Goal: Task Accomplishment & Management: Manage account settings

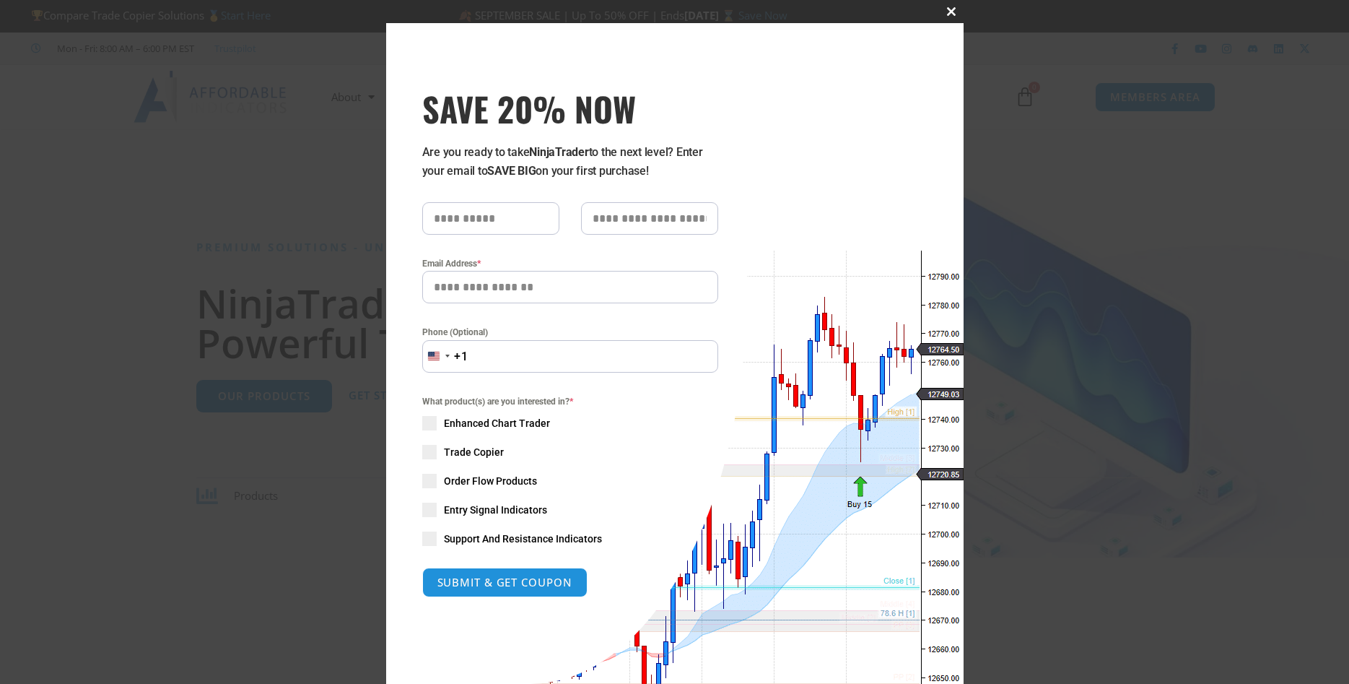
click at [951, 6] on button "Close this module" at bounding box center [952, 11] width 23 height 23
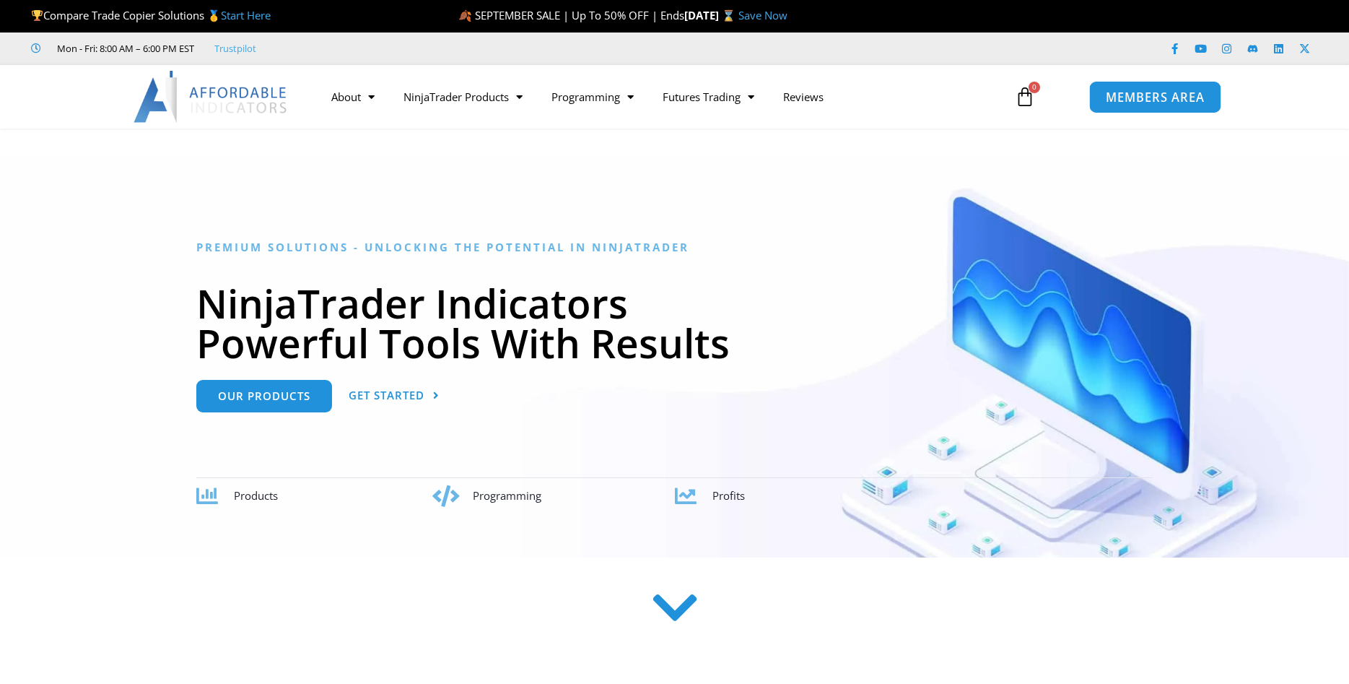
click at [1175, 95] on span "MEMBERS AREA" at bounding box center [1155, 97] width 99 height 12
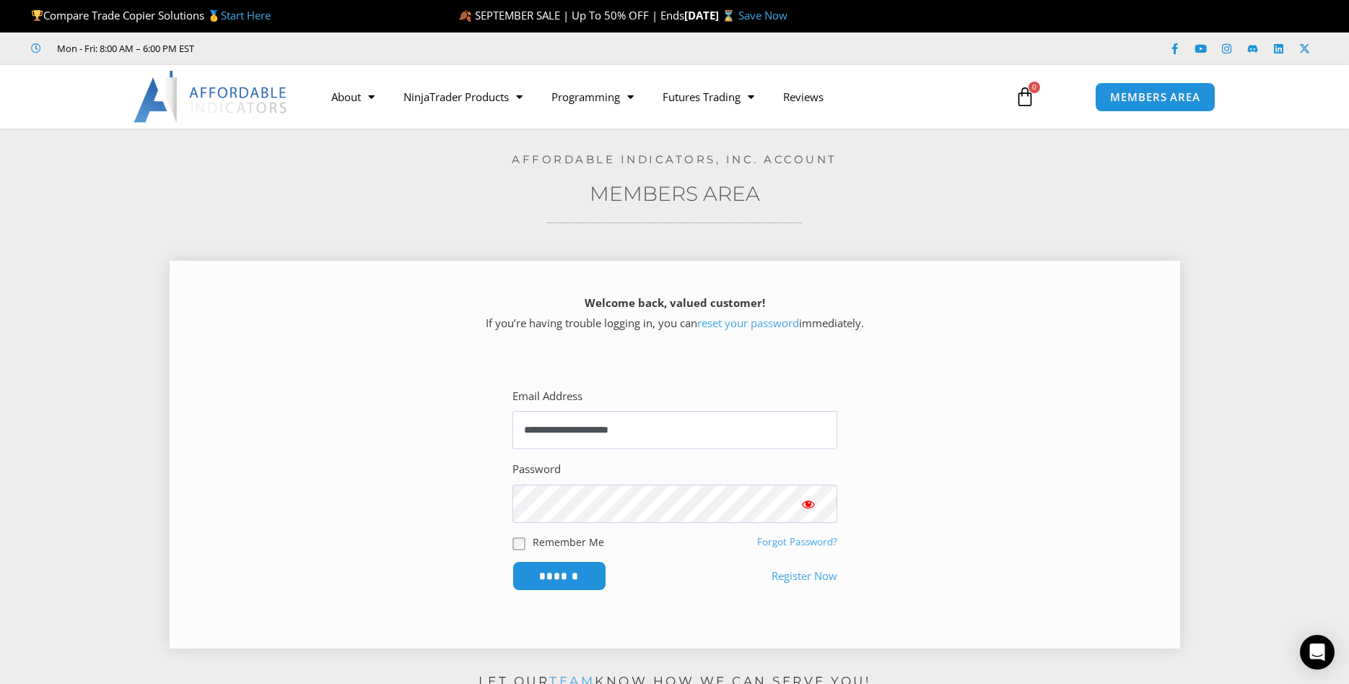
click at [813, 503] on span "Show password" at bounding box center [808, 504] width 14 height 14
click at [519, 532] on form "**********" at bounding box center [675, 488] width 325 height 205
click at [568, 579] on input "******" at bounding box center [559, 575] width 99 height 31
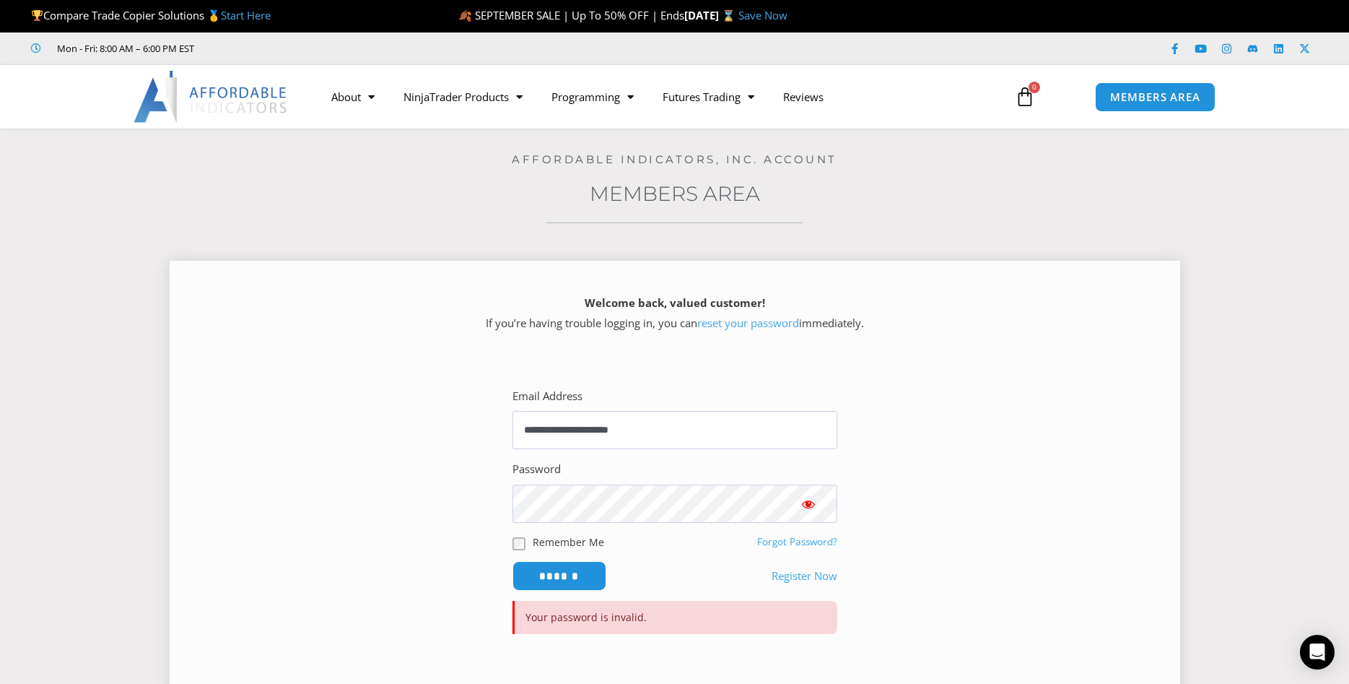
click at [746, 322] on link "reset your password" at bounding box center [748, 322] width 102 height 14
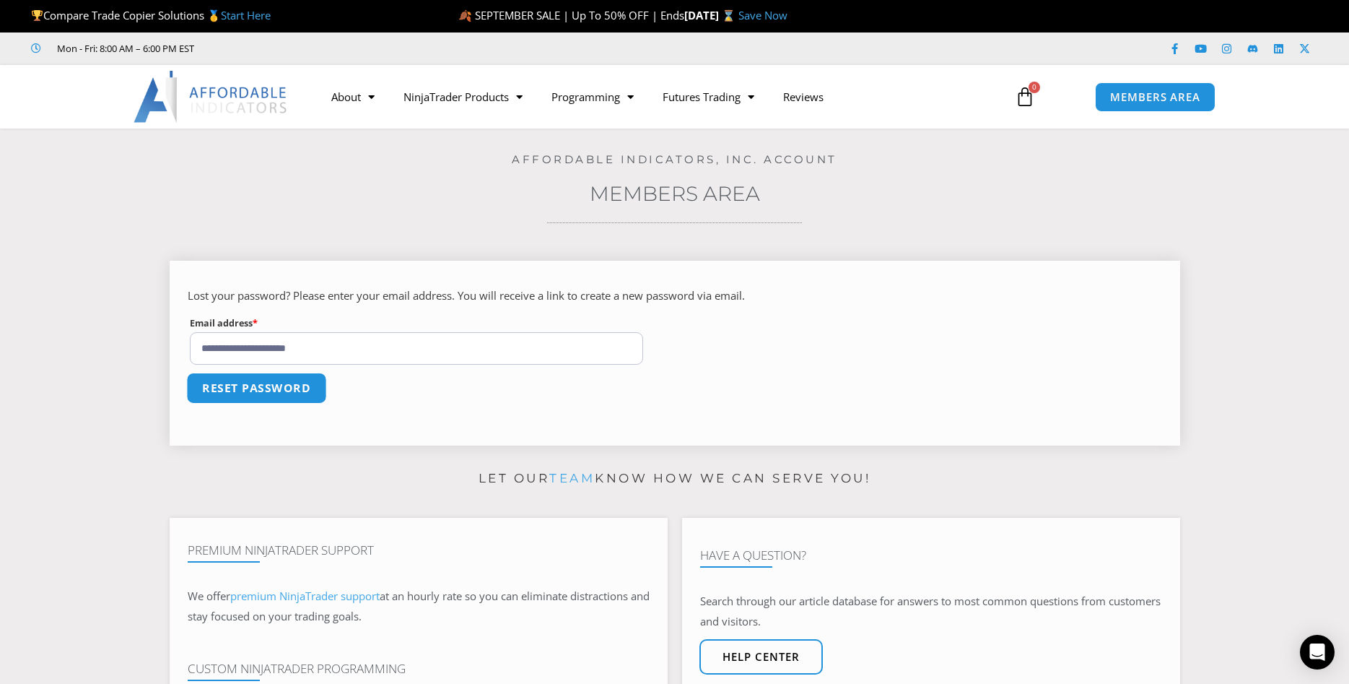
click at [253, 393] on button "Reset password" at bounding box center [256, 387] width 140 height 31
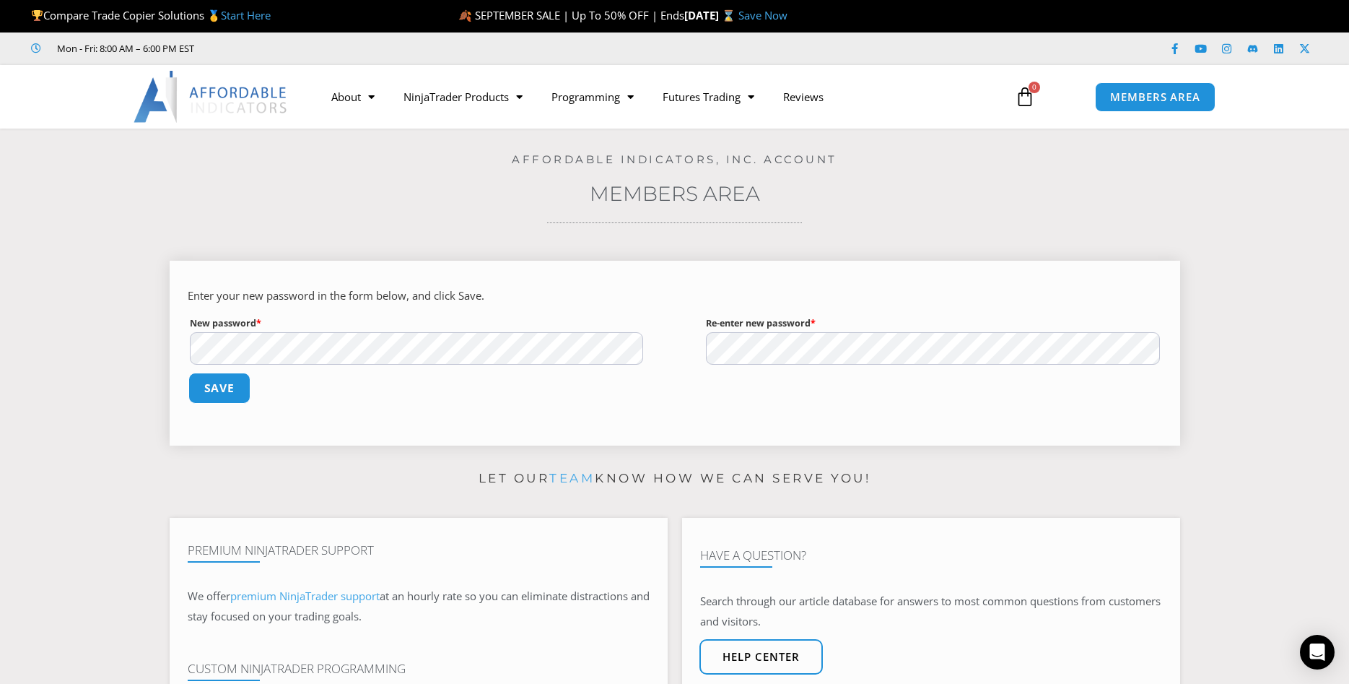
click at [233, 393] on button "Save" at bounding box center [219, 387] width 62 height 31
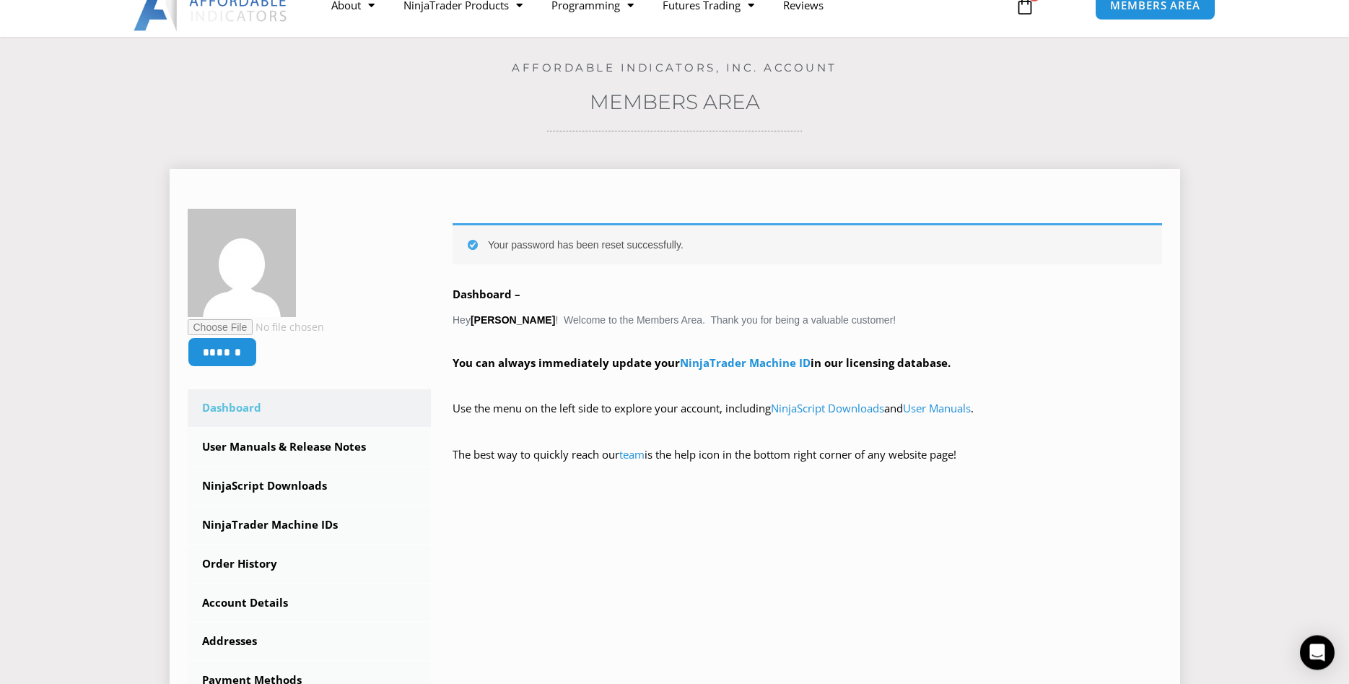
scroll to position [147, 0]
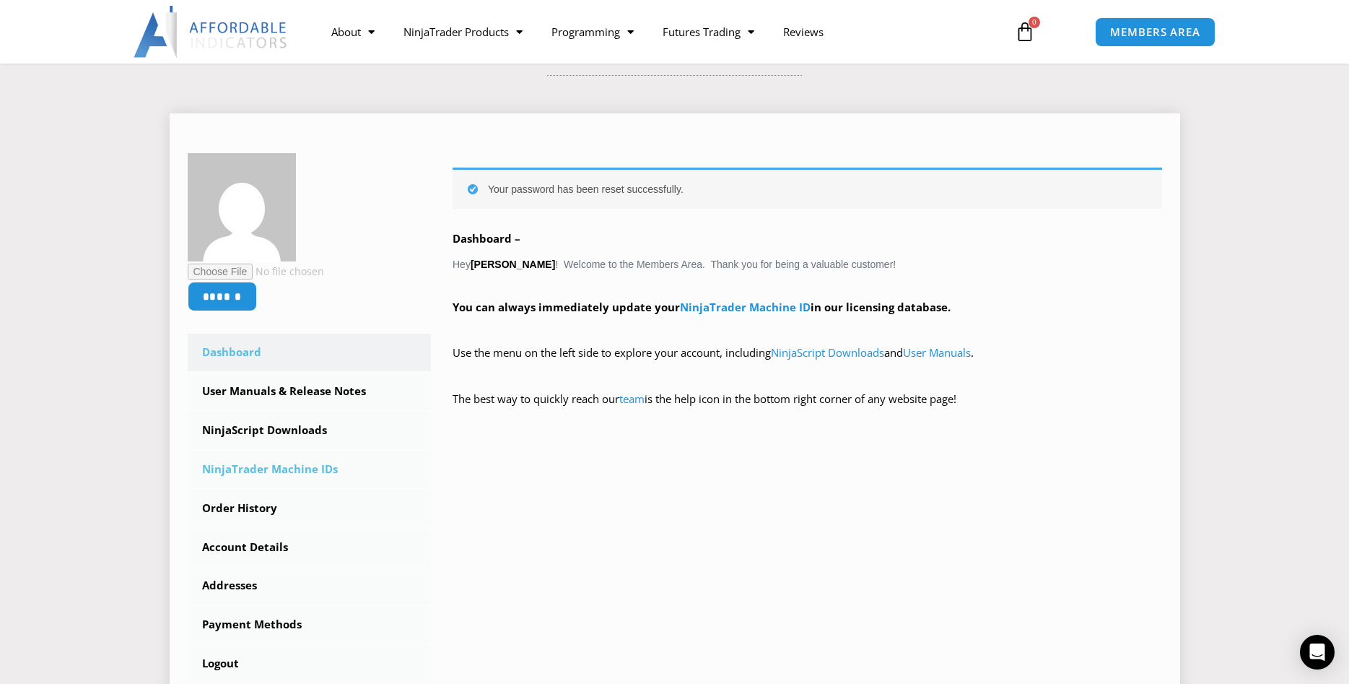
click at [287, 469] on link "NinjaTrader Machine IDs" at bounding box center [310, 469] width 244 height 38
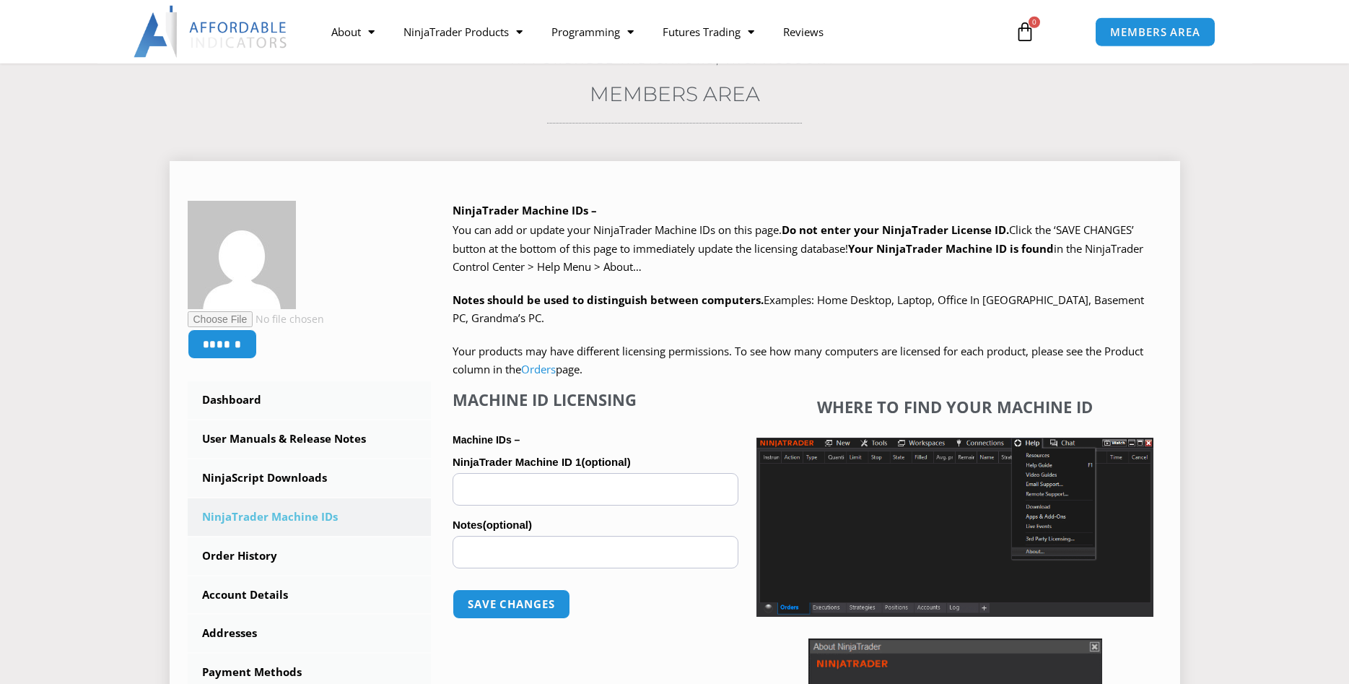
scroll to position [147, 0]
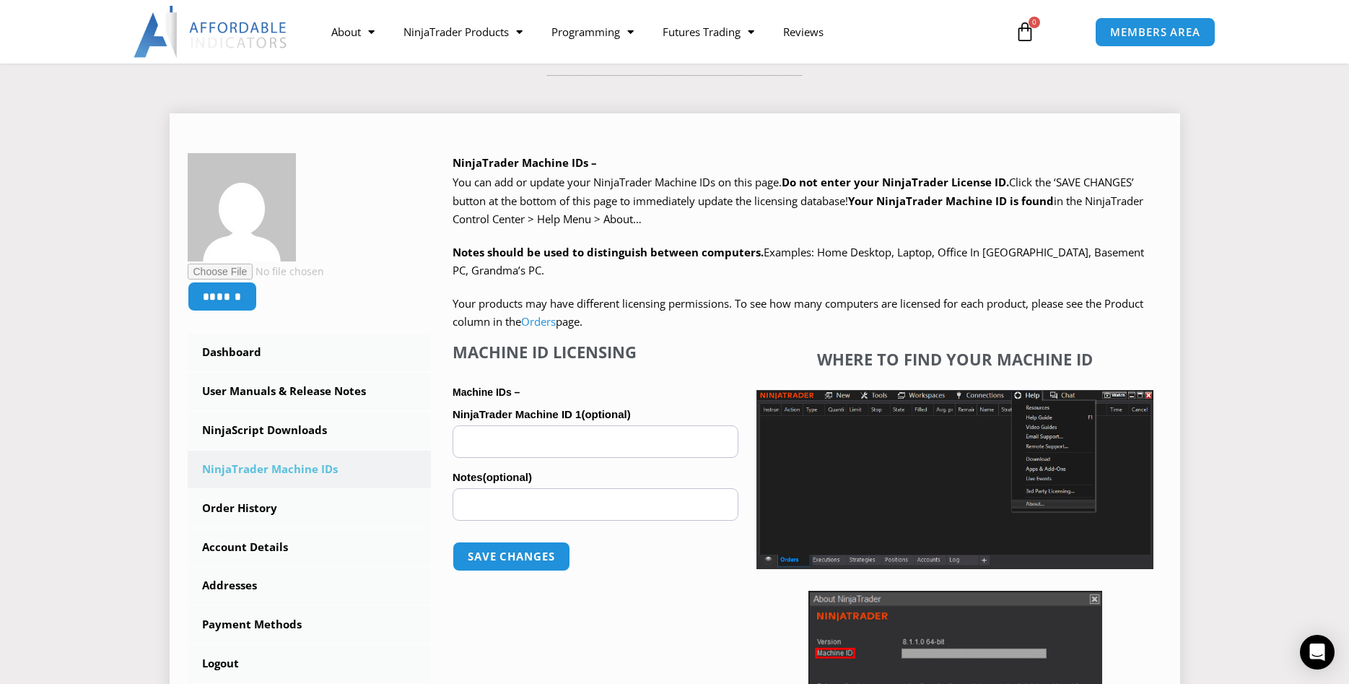
click at [501, 437] on input "NinjaTrader Machine ID 1 (optional)" at bounding box center [596, 441] width 286 height 32
paste input "**********"
type input "**********"
click at [526, 562] on button "Save changes" at bounding box center [511, 556] width 123 height 31
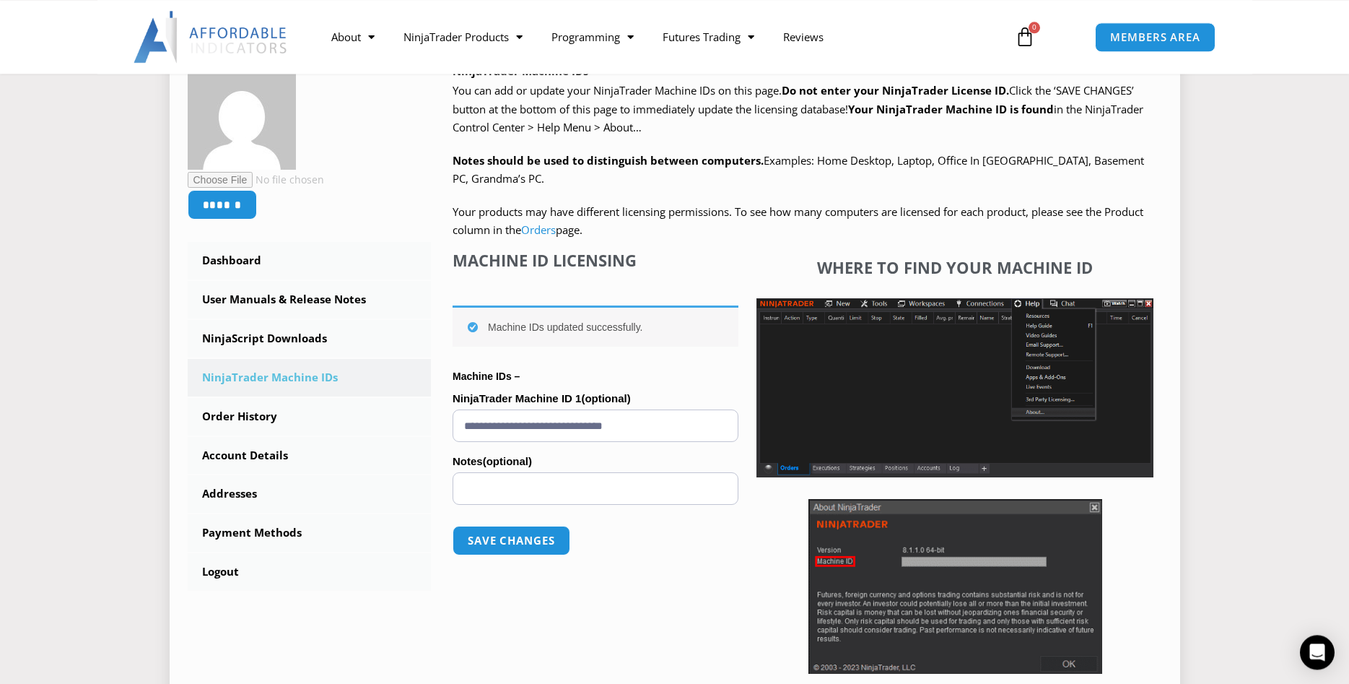
scroll to position [295, 0]
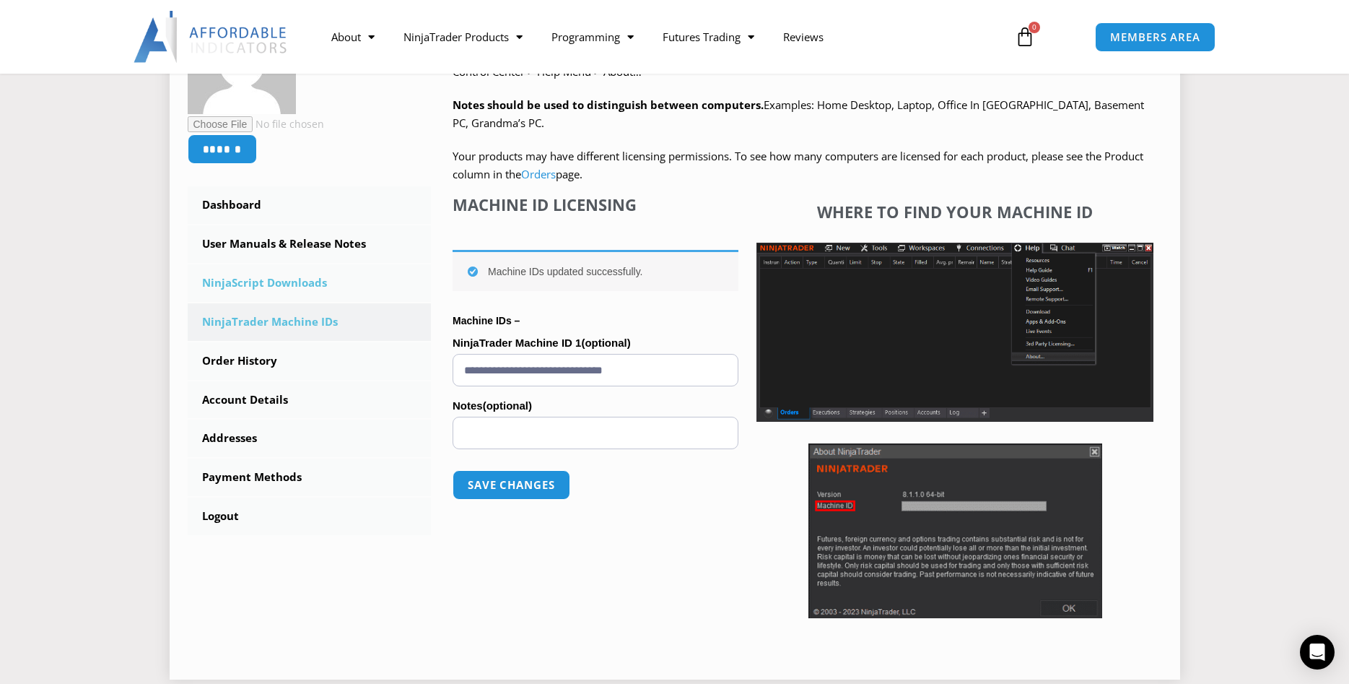
click at [292, 282] on link "NinjaScript Downloads" at bounding box center [310, 283] width 244 height 38
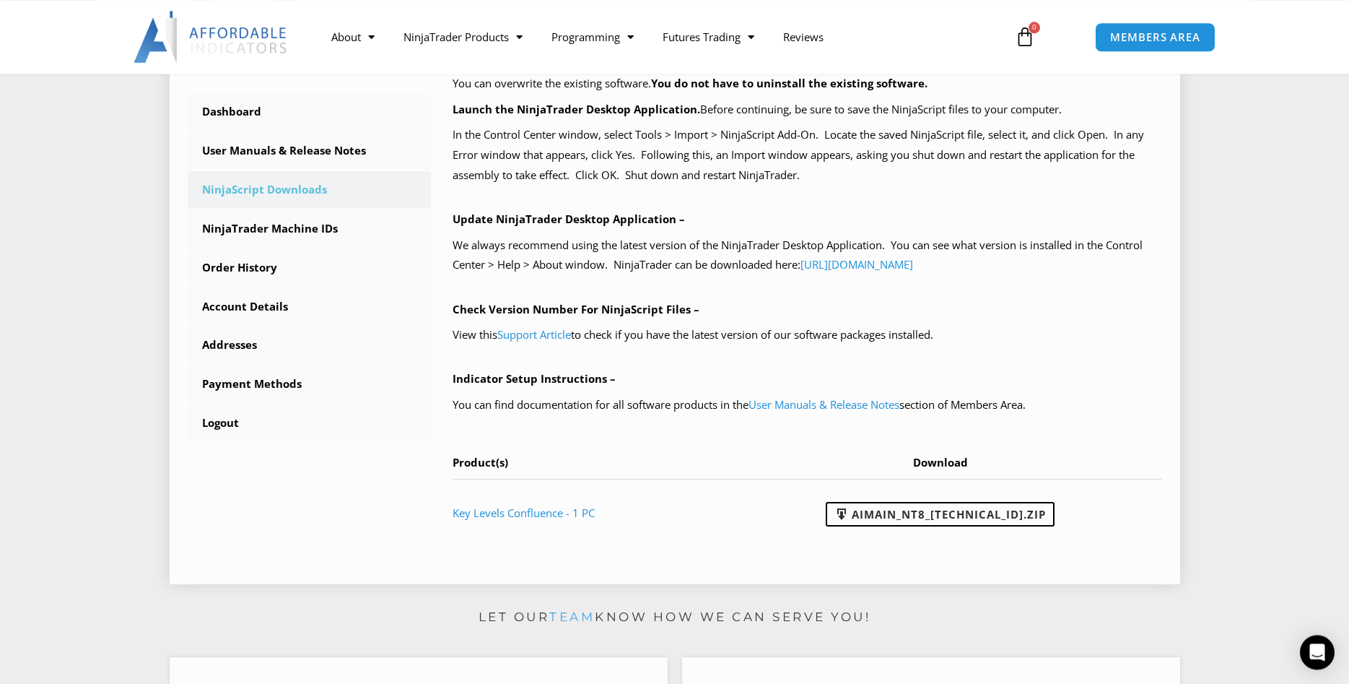
scroll to position [515, 0]
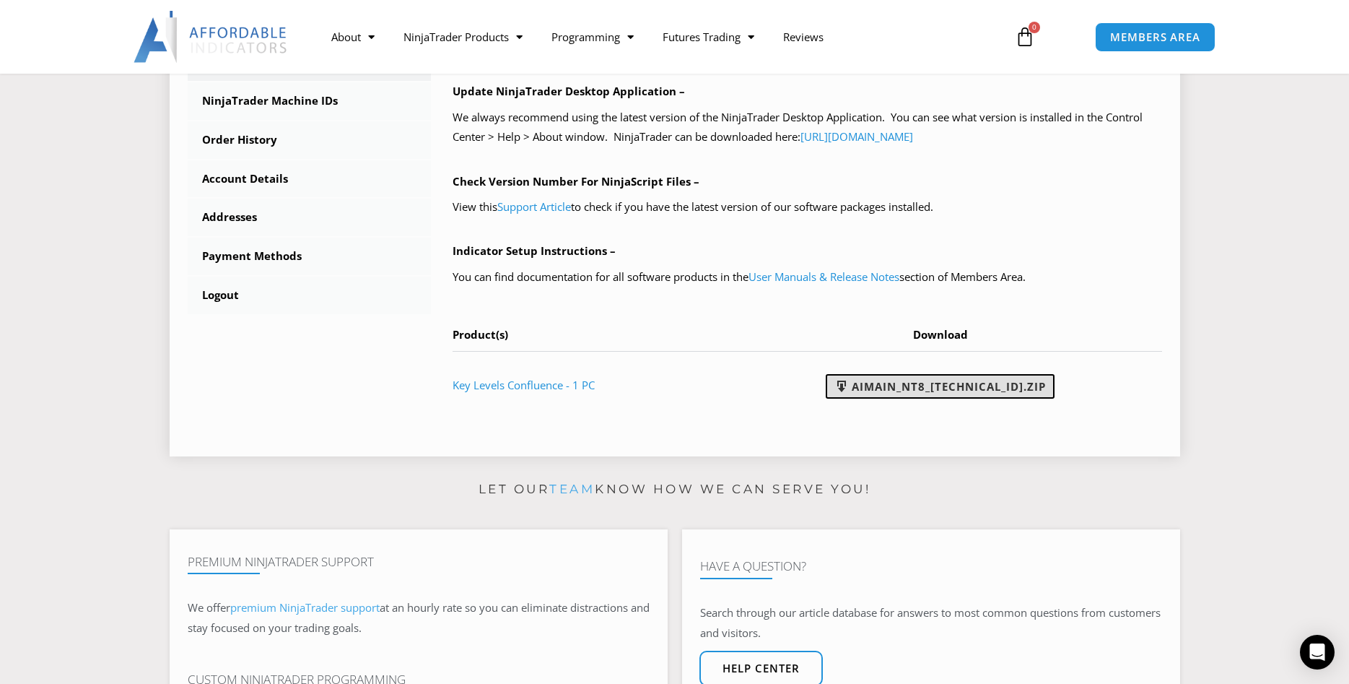
click at [964, 389] on link "AIMain_NT8_[TECHNICAL_ID].zip" at bounding box center [940, 386] width 229 height 25
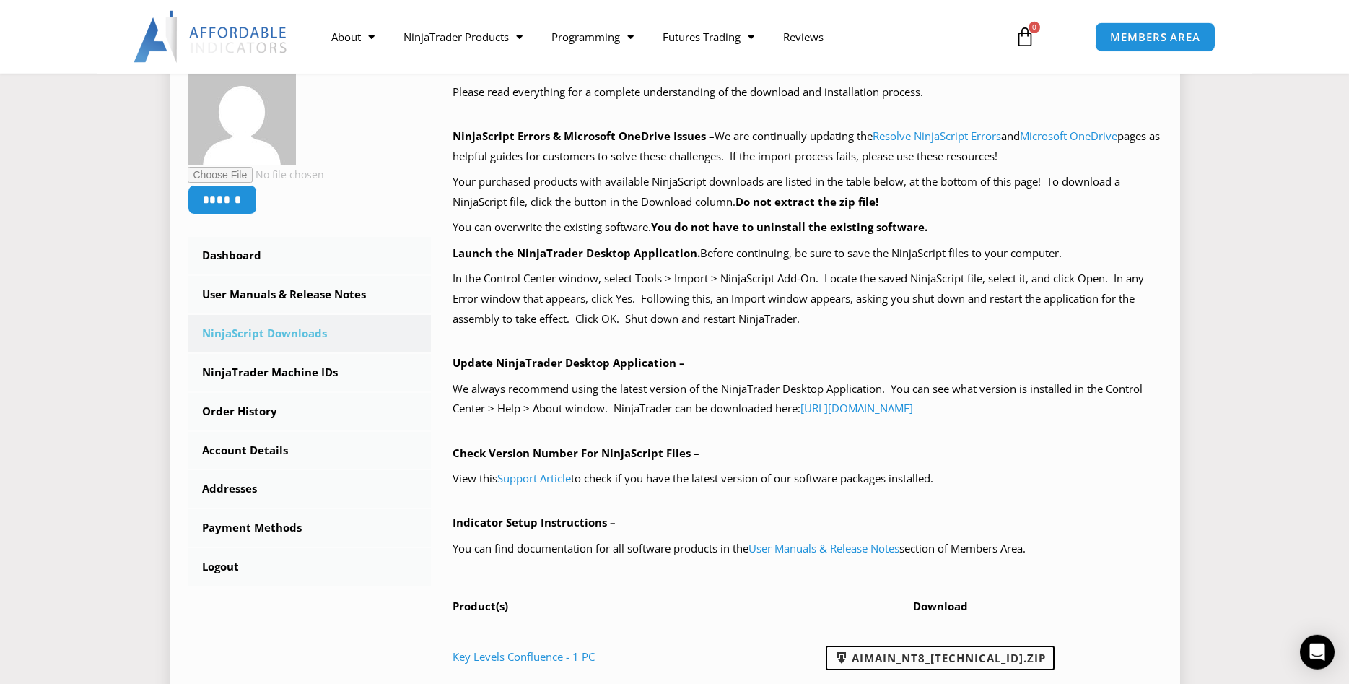
scroll to position [221, 0]
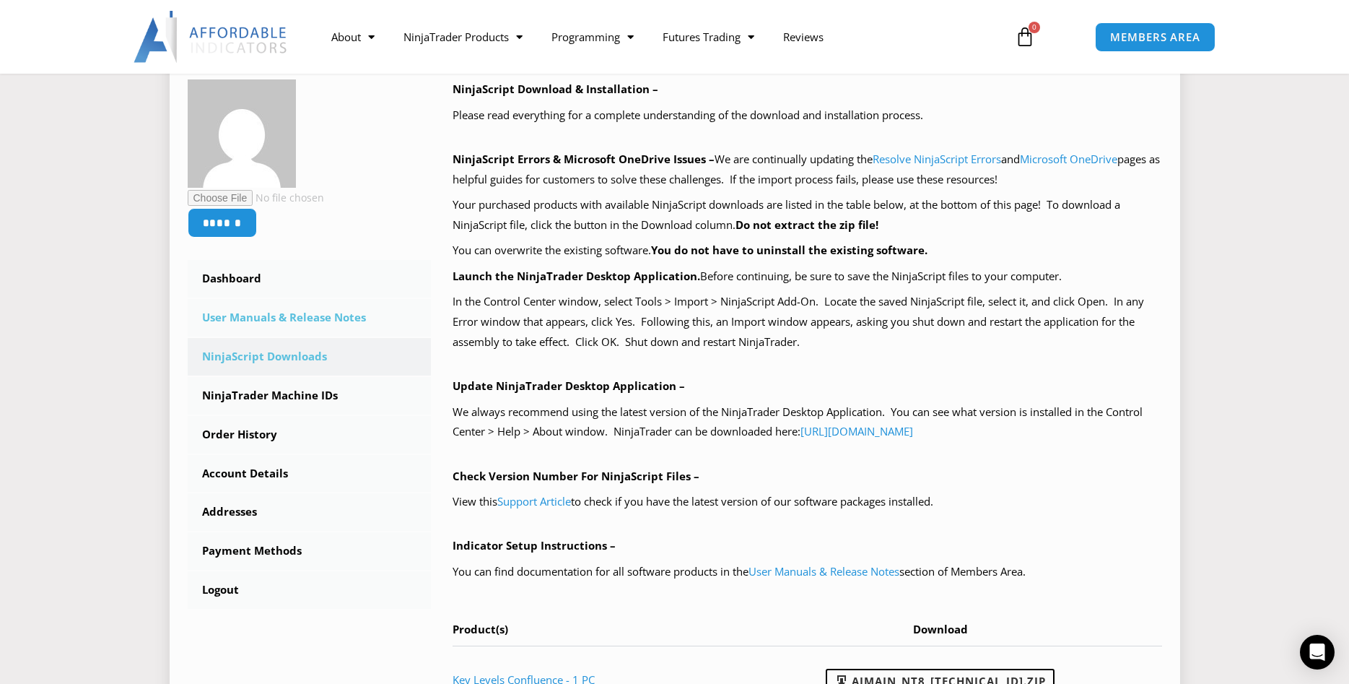
click at [328, 318] on link "User Manuals & Release Notes" at bounding box center [310, 318] width 244 height 38
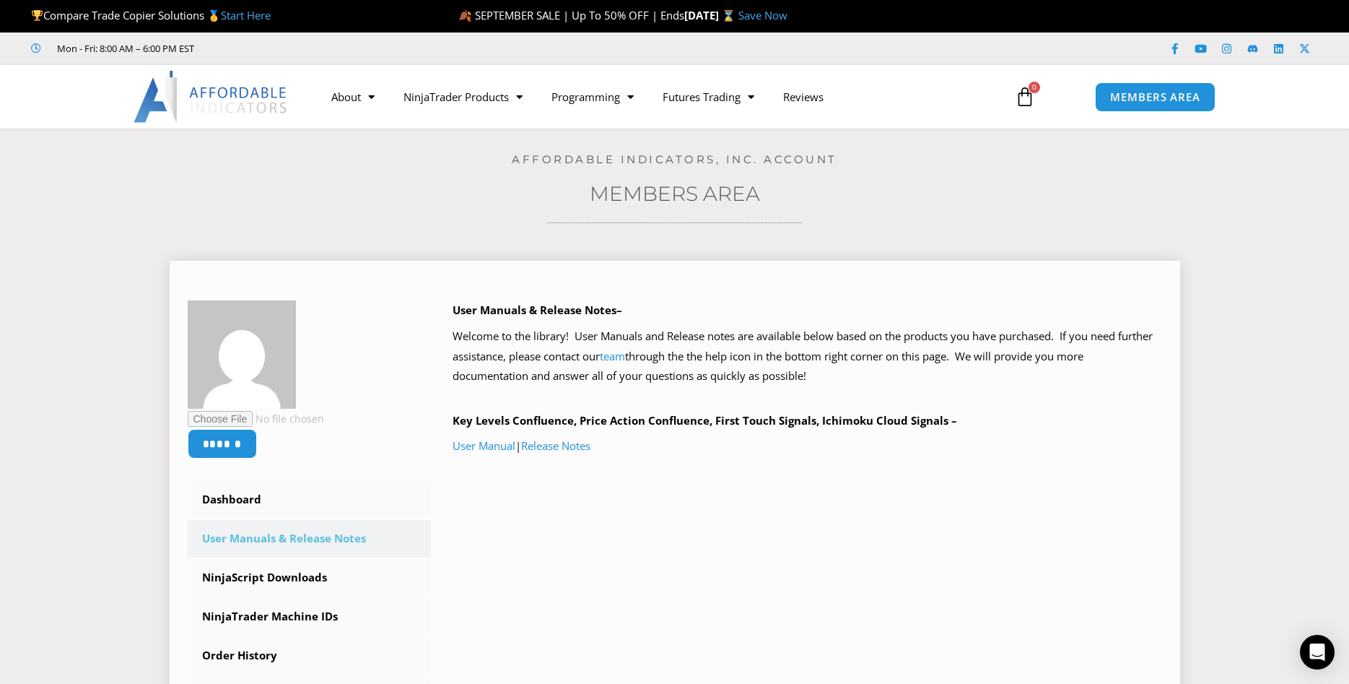
scroll to position [147, 0]
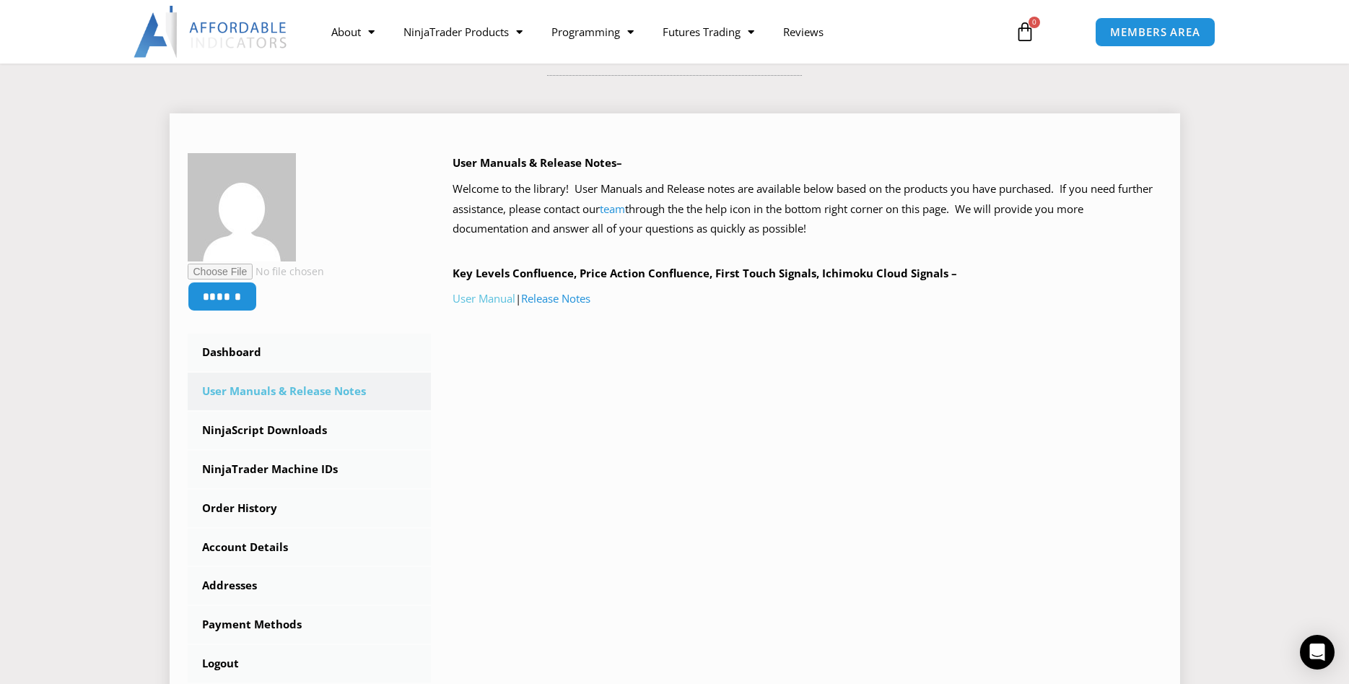
click at [486, 300] on link "User Manual" at bounding box center [484, 298] width 63 height 14
click at [571, 297] on link "Release Notes" at bounding box center [555, 298] width 69 height 14
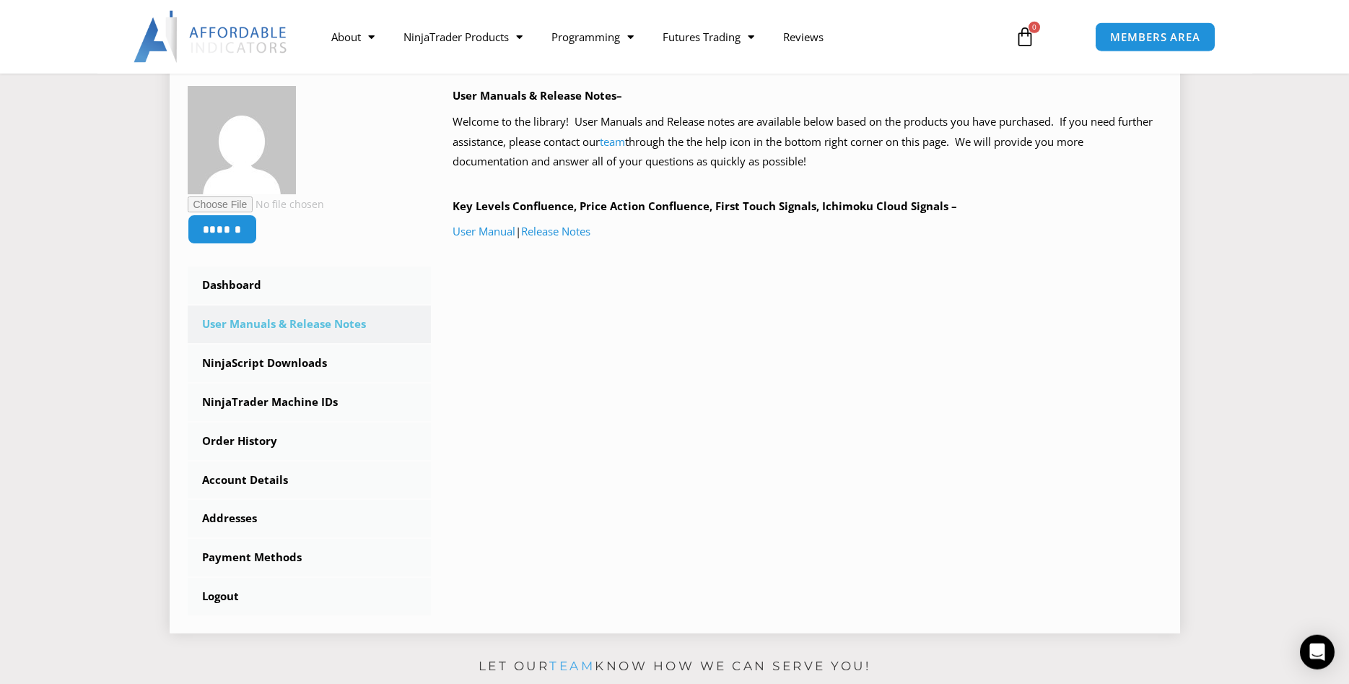
scroll to position [221, 0]
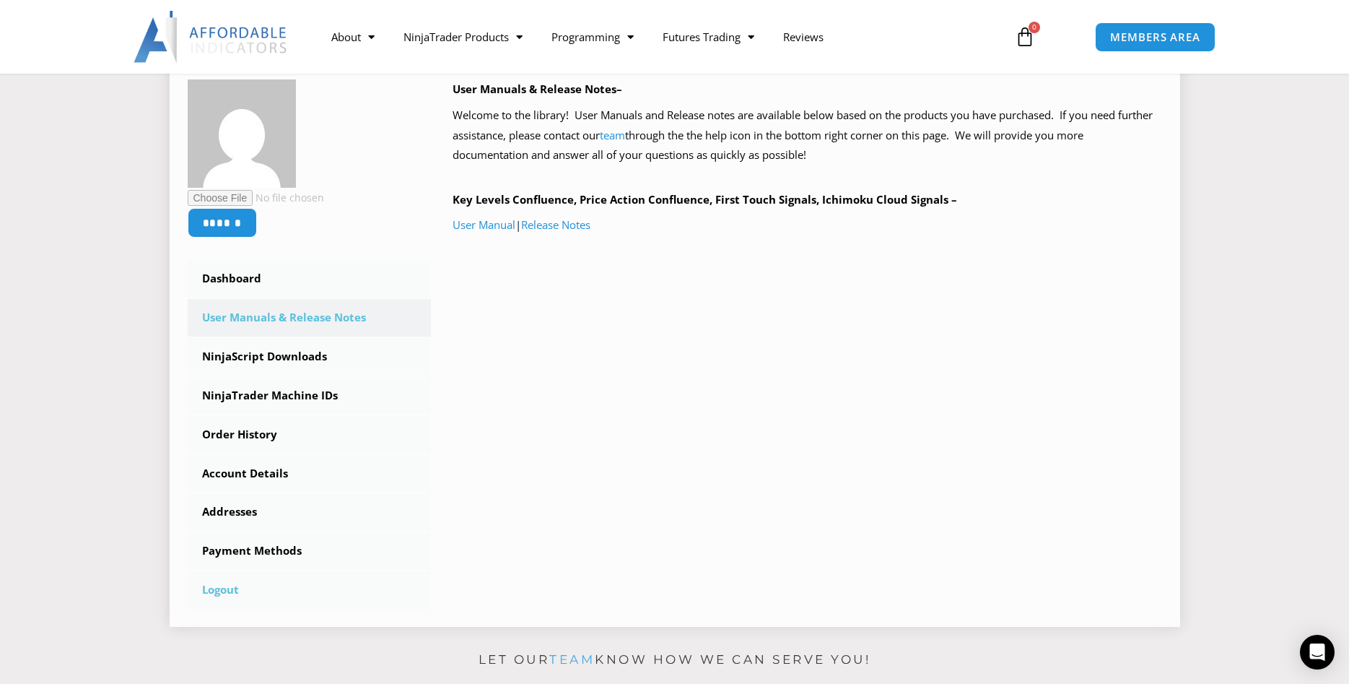
click at [221, 589] on link "Logout" at bounding box center [310, 590] width 244 height 38
